Goal: Task Accomplishment & Management: Manage account settings

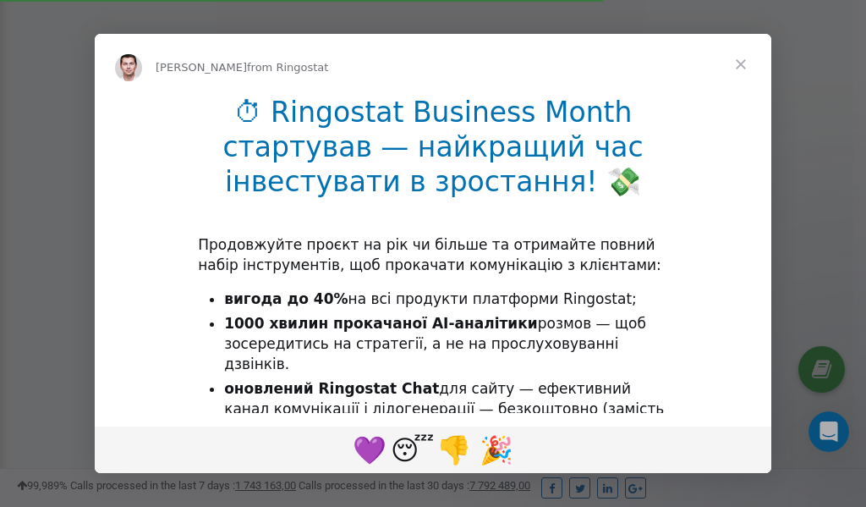
click at [744, 65] on span "Close" at bounding box center [741, 64] width 61 height 61
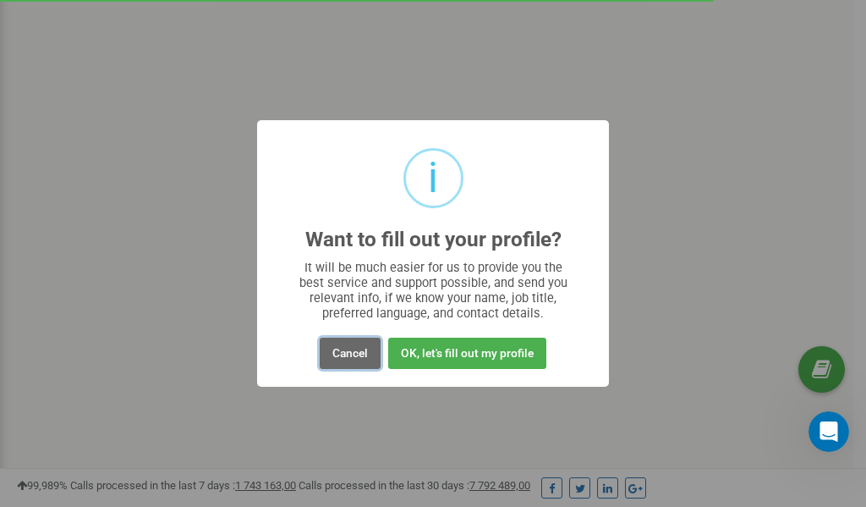
click at [345, 358] on button "Cancel" at bounding box center [350, 353] width 61 height 31
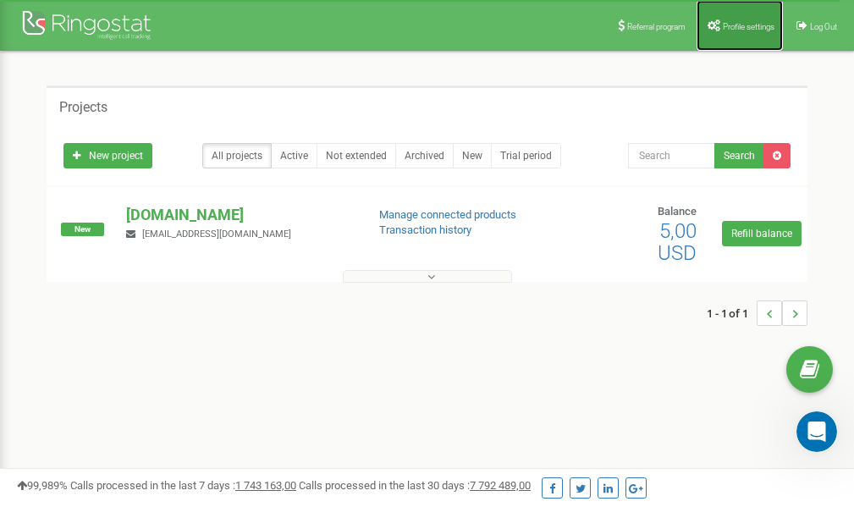
click at [725, 22] on span "Profile settings" at bounding box center [749, 26] width 52 height 9
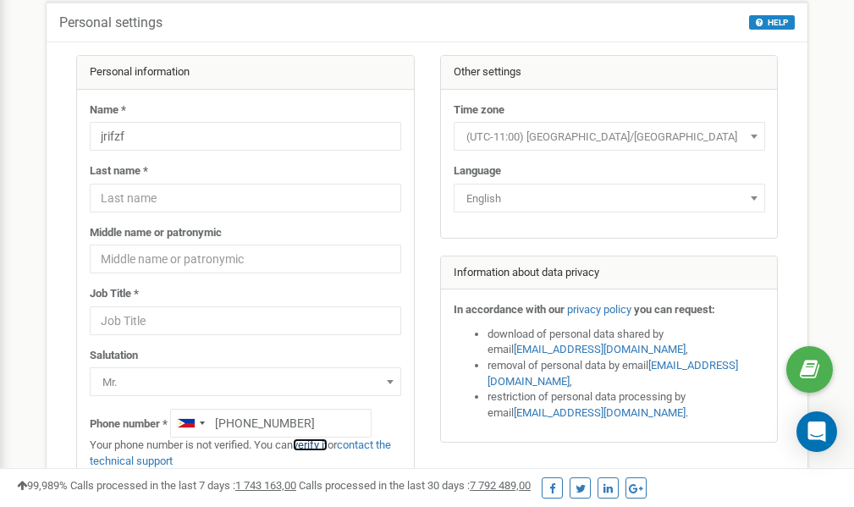
click at [320, 445] on link "verify it" at bounding box center [310, 444] width 35 height 13
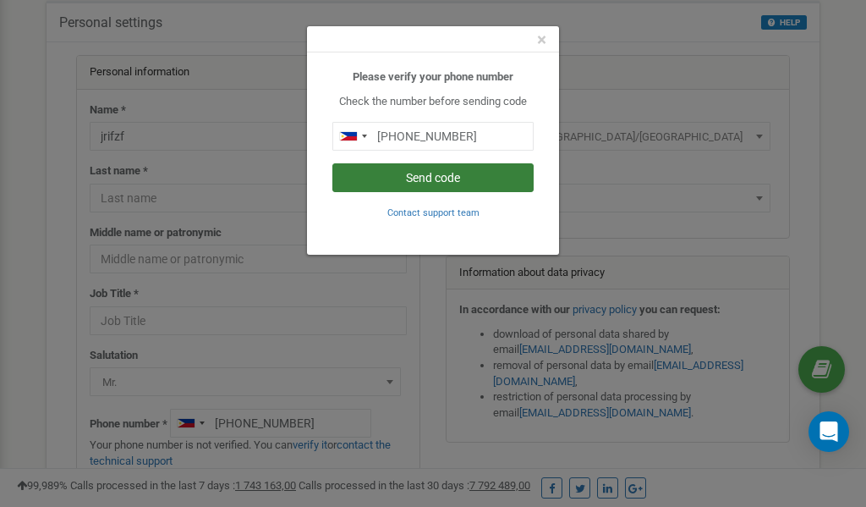
click at [443, 181] on button "Send code" at bounding box center [433, 177] width 201 height 29
